Goal: Information Seeking & Learning: Learn about a topic

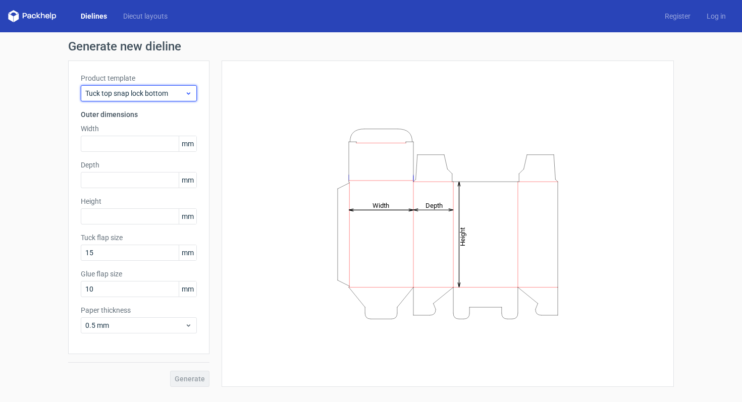
click at [179, 91] on span "Tuck top snap lock bottom" at bounding box center [134, 93] width 99 height 10
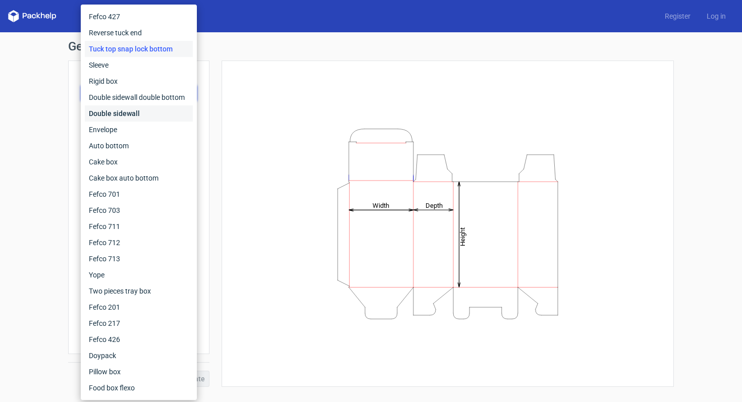
click at [142, 114] on div "Double sidewall" at bounding box center [139, 113] width 108 height 16
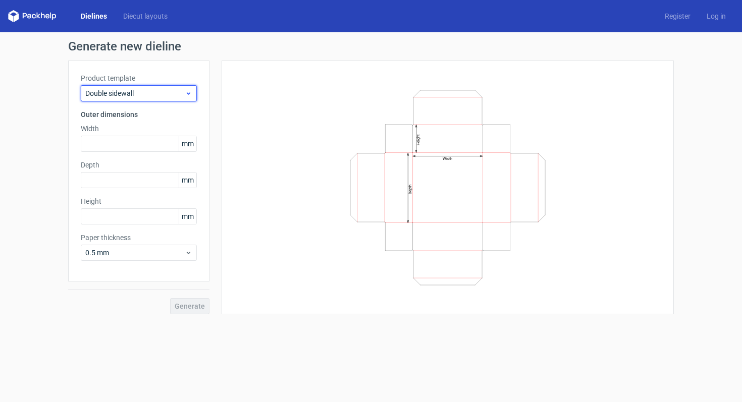
click at [162, 86] on div "Double sidewall" at bounding box center [139, 93] width 116 height 16
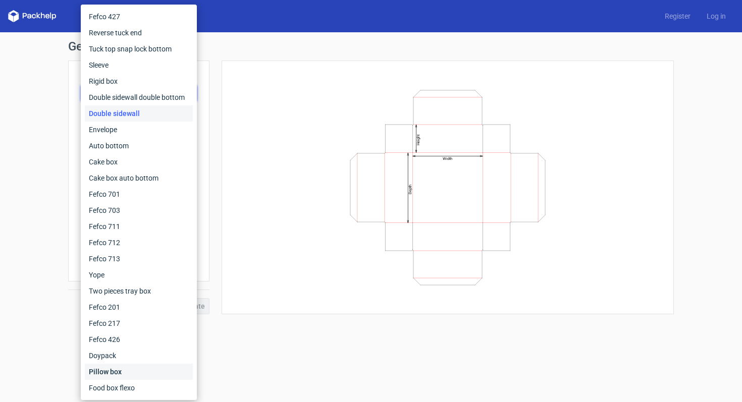
click at [135, 375] on div "Pillow box" at bounding box center [139, 372] width 108 height 16
